Goal: Task Accomplishment & Management: Complete application form

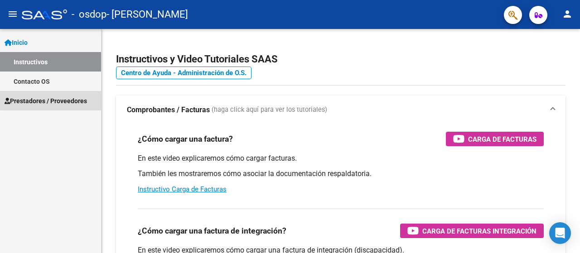
click at [69, 98] on span "Prestadores / Proveedores" at bounding box center [46, 101] width 82 height 10
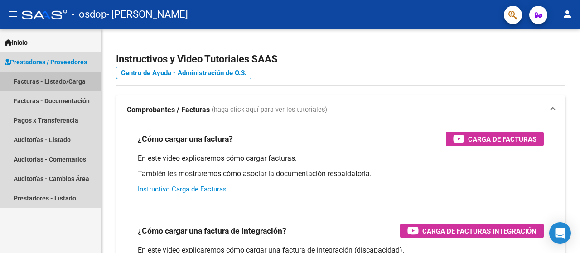
click at [72, 84] on link "Facturas - Listado/Carga" at bounding box center [50, 81] width 101 height 19
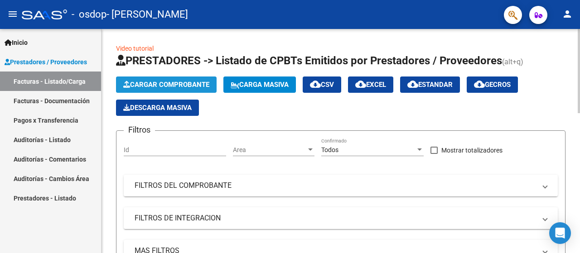
click at [169, 83] on span "Cargar Comprobante" at bounding box center [166, 85] width 86 height 8
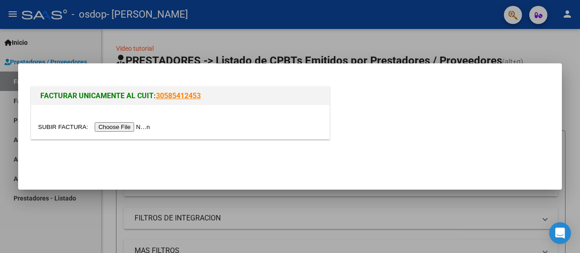
click at [130, 128] on input "file" at bounding box center [95, 127] width 115 height 10
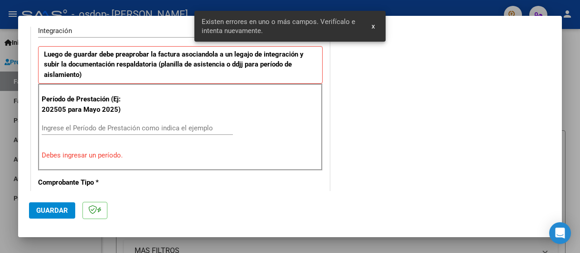
scroll to position [234, 0]
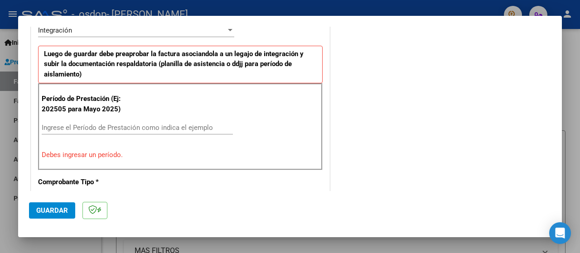
click at [144, 129] on input "Ingrese el Período de Prestación como indica el ejemplo" at bounding box center [137, 128] width 191 height 8
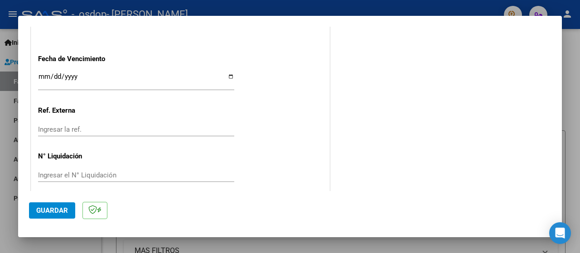
scroll to position [651, 0]
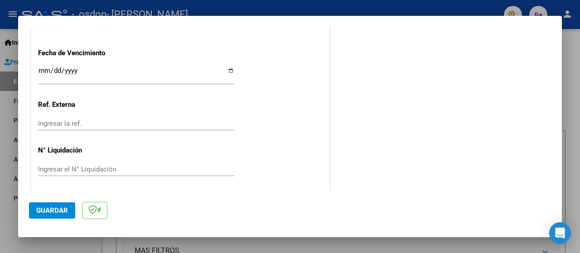
type input "202509"
click at [60, 212] on span "Guardar" at bounding box center [52, 211] width 32 height 8
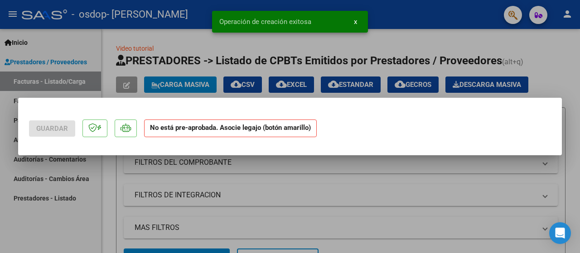
scroll to position [0, 0]
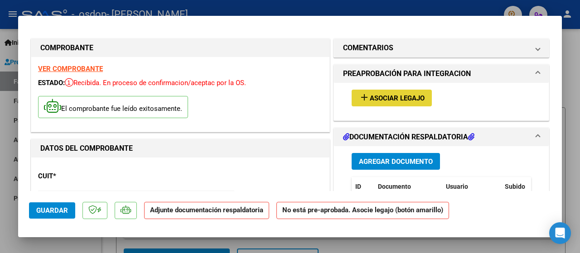
click at [391, 97] on span "Asociar Legajo" at bounding box center [397, 98] width 55 height 8
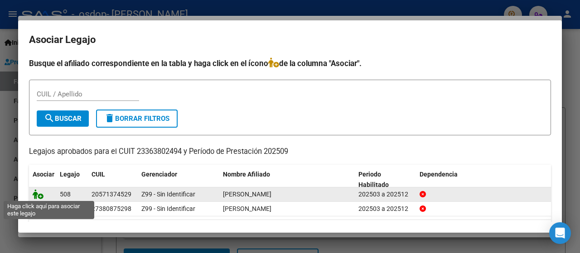
click at [35, 191] on icon at bounding box center [38, 194] width 11 height 10
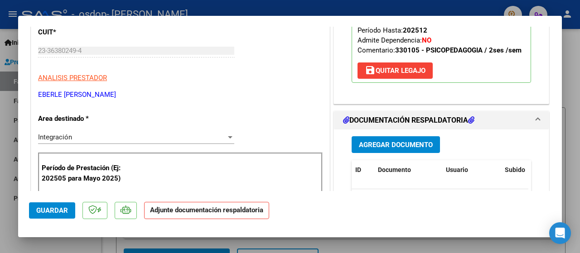
scroll to position [145, 0]
click at [406, 144] on span "Agregar Documento" at bounding box center [396, 144] width 74 height 8
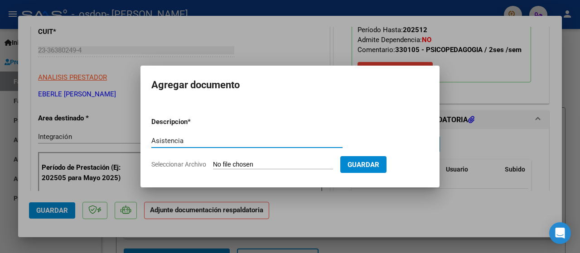
type input "Asistencia"
click at [189, 163] on span "Seleccionar Archivo" at bounding box center [178, 164] width 55 height 7
click at [213, 163] on input "Seleccionar Archivo" at bounding box center [273, 165] width 120 height 9
type input "C:\fakepath\Asistencia [PERSON_NAME].pdf"
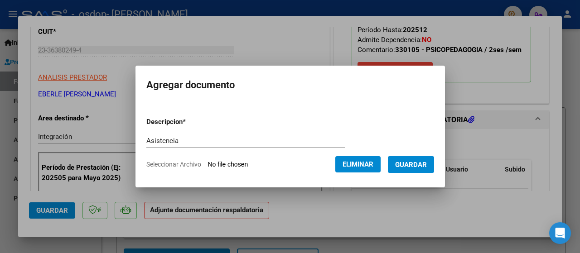
click at [421, 161] on span "Guardar" at bounding box center [411, 165] width 32 height 8
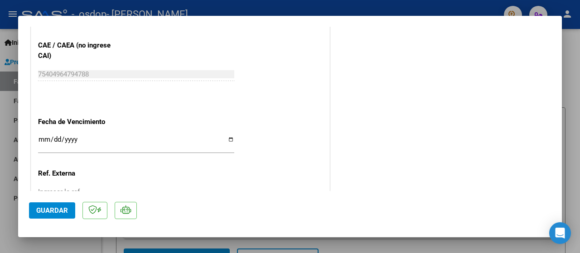
scroll to position [654, 0]
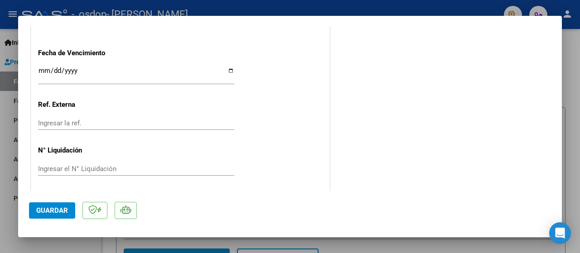
click at [231, 69] on input "Ingresar la fecha" at bounding box center [136, 74] width 196 height 15
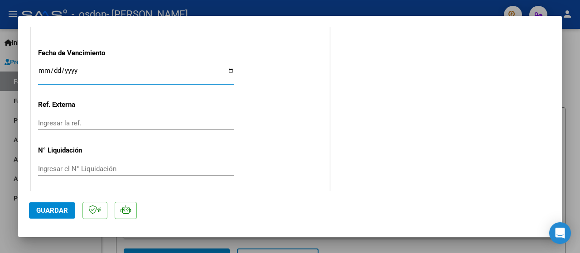
type input "[DATE]"
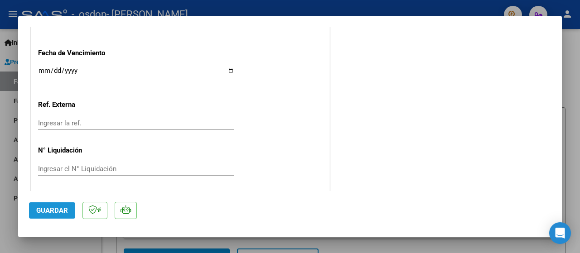
click at [52, 209] on span "Guardar" at bounding box center [52, 211] width 32 height 8
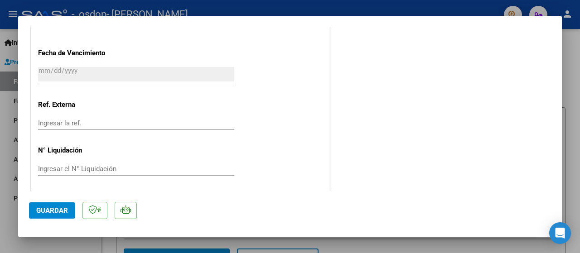
click at [578, 93] on div at bounding box center [290, 126] width 580 height 253
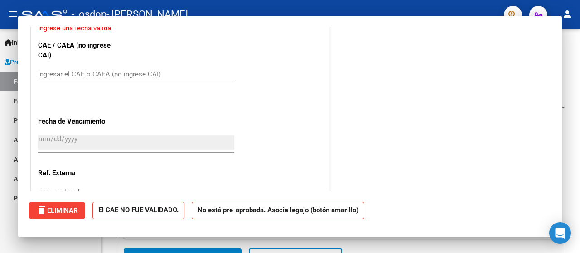
scroll to position [0, 0]
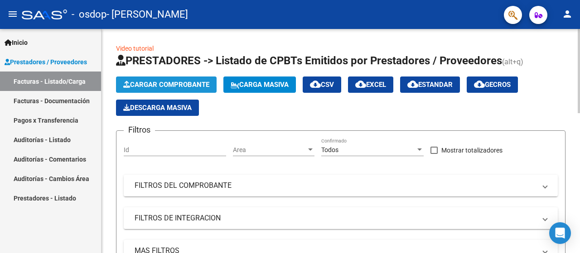
click at [187, 87] on span "Cargar Comprobante" at bounding box center [166, 85] width 86 height 8
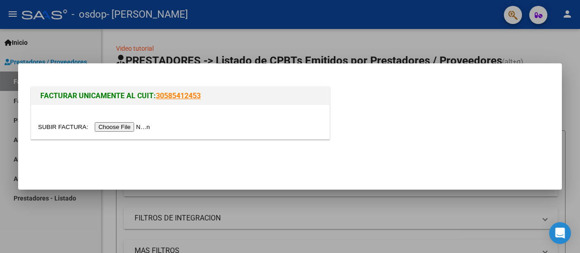
click at [133, 131] on input "file" at bounding box center [95, 127] width 115 height 10
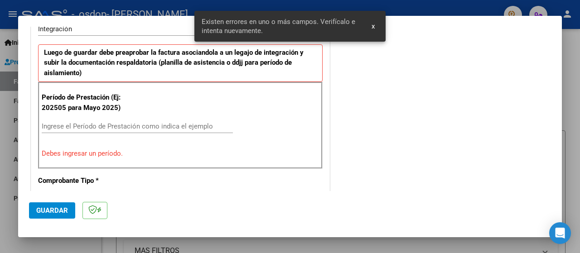
scroll to position [236, 0]
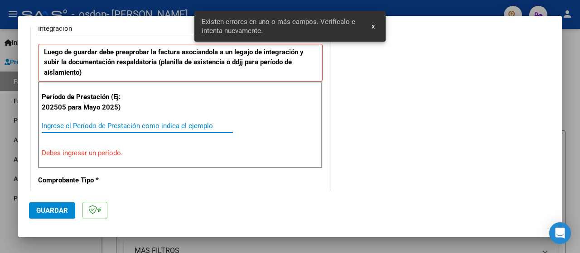
click at [143, 126] on input "Ingrese el Período de Prestación como indica el ejemplo" at bounding box center [137, 126] width 191 height 8
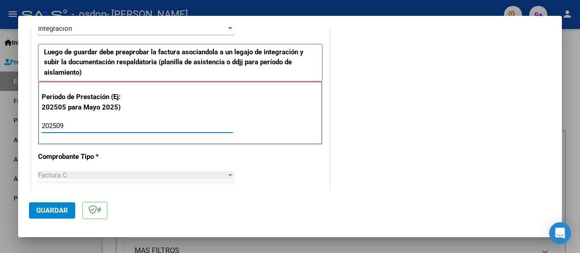
type input "202509"
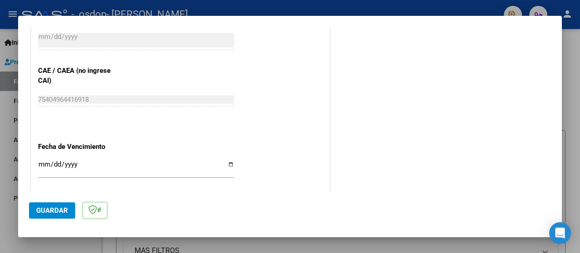
scroll to position [581, 0]
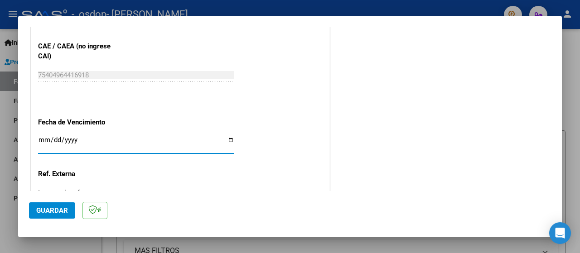
click at [229, 138] on input "Ingresar la fecha" at bounding box center [136, 143] width 196 height 15
type input "[DATE]"
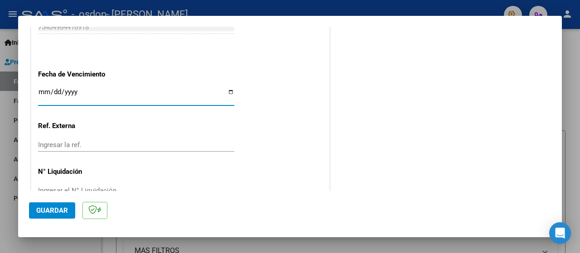
scroll to position [651, 0]
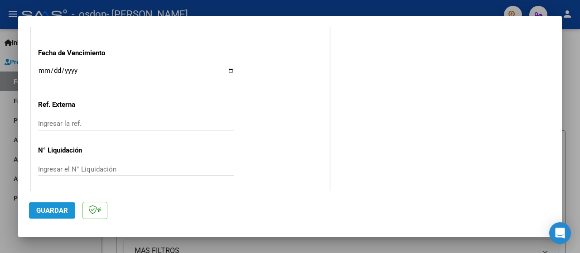
click at [62, 209] on span "Guardar" at bounding box center [52, 211] width 32 height 8
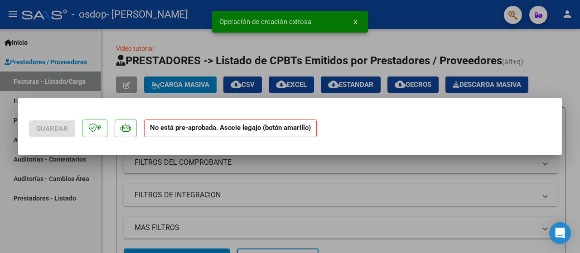
scroll to position [0, 0]
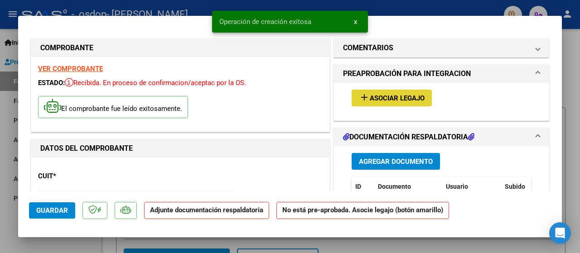
click at [398, 101] on span "Asociar Legajo" at bounding box center [397, 98] width 55 height 8
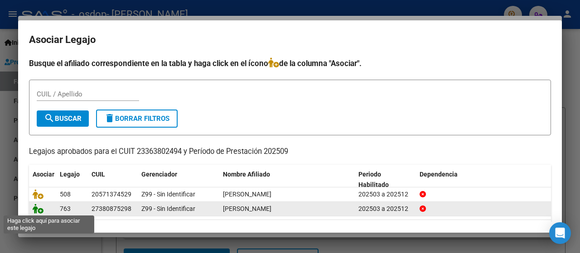
click at [35, 208] on icon at bounding box center [38, 209] width 11 height 10
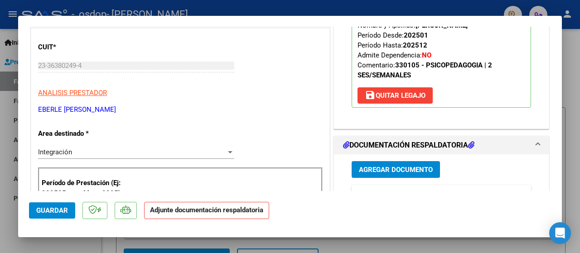
scroll to position [168, 0]
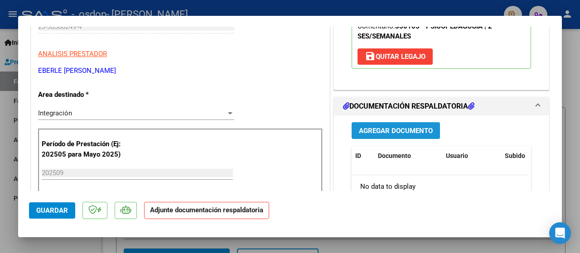
click at [397, 127] on span "Agregar Documento" at bounding box center [396, 131] width 74 height 8
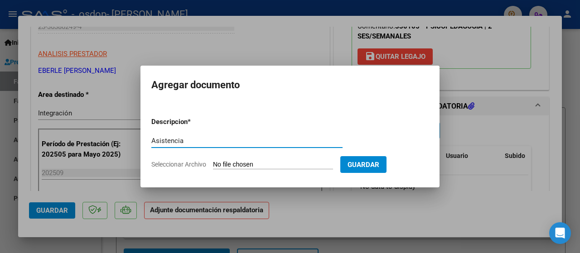
type input "Asistencia"
click at [200, 165] on span "Seleccionar Archivo" at bounding box center [178, 164] width 55 height 7
click at [213, 165] on input "Seleccionar Archivo" at bounding box center [273, 165] width 120 height 9
type input "C:\fakepath\Asistencia [PERSON_NAME].pdf"
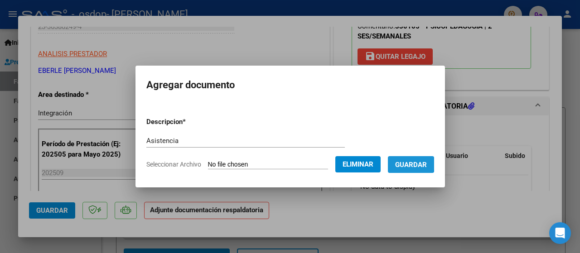
click at [414, 165] on span "Guardar" at bounding box center [411, 165] width 32 height 8
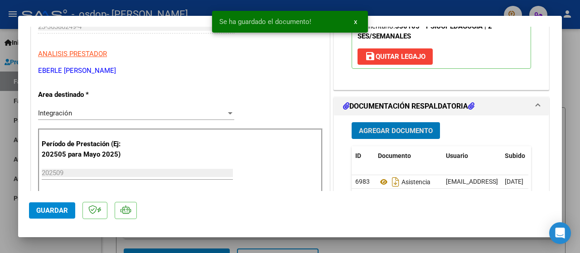
click at [61, 208] on span "Guardar" at bounding box center [52, 211] width 32 height 8
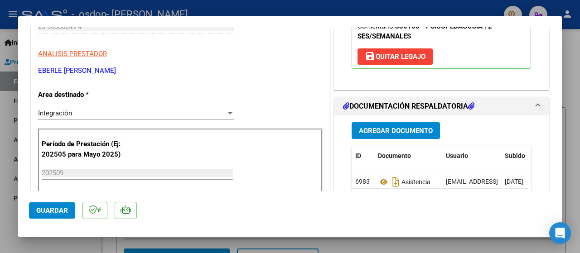
click at [566, 70] on div at bounding box center [290, 126] width 580 height 253
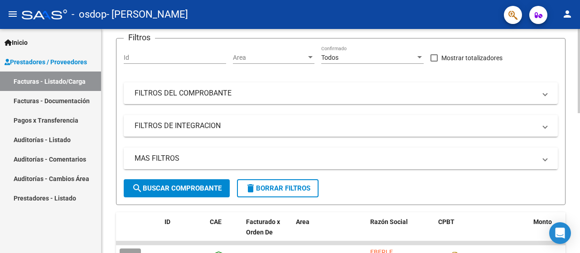
scroll to position [0, 0]
